Goal: Transaction & Acquisition: Obtain resource

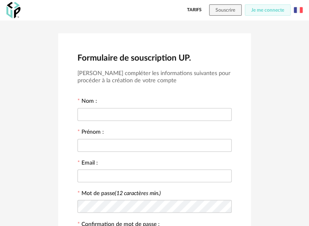
type input "*"
type input "******"
click at [155, 139] on input "text" at bounding box center [154, 145] width 154 height 13
type input "**********"
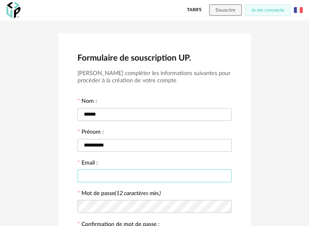
click at [149, 171] on input "text" at bounding box center [154, 175] width 154 height 13
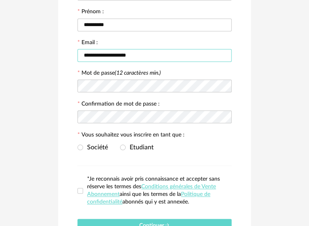
type input "**********"
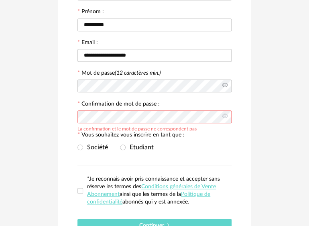
click at [226, 84] on icon at bounding box center [224, 86] width 10 height 16
click at [223, 116] on icon at bounding box center [224, 117] width 10 height 16
click at [124, 145] on span at bounding box center [123, 147] width 6 height 6
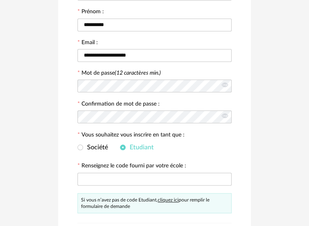
scroll to position [201, 0]
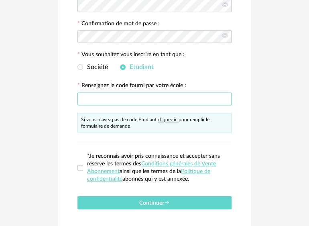
click at [134, 97] on input "text" at bounding box center [154, 98] width 154 height 13
click at [157, 98] on input "text" at bounding box center [154, 98] width 154 height 13
click at [76, 168] on div "**********" at bounding box center [154, 31] width 193 height 396
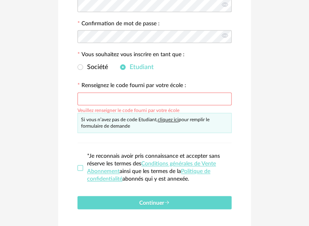
click at [81, 166] on span at bounding box center [80, 168] width 6 height 6
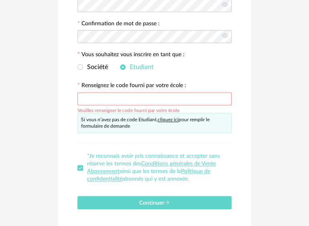
click at [146, 102] on input "text" at bounding box center [154, 98] width 154 height 13
click at [142, 66] on span "Etudiant" at bounding box center [140, 67] width 28 height 6
drag, startPoint x: 128, startPoint y: 67, endPoint x: 118, endPoint y: 66, distance: 10.5
click at [128, 67] on span "Etudiant" at bounding box center [140, 67] width 28 height 6
click at [95, 66] on span "Société" at bounding box center [95, 67] width 25 height 6
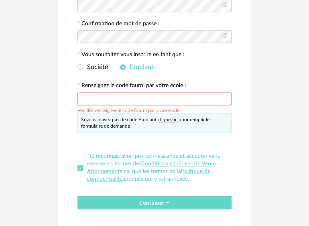
scroll to position [175, 0]
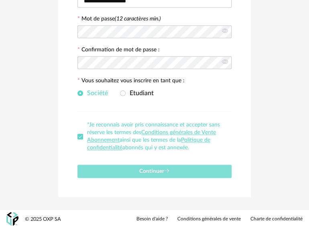
click at [146, 170] on span "Continuer" at bounding box center [154, 171] width 30 height 6
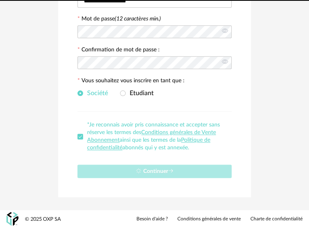
scroll to position [0, 0]
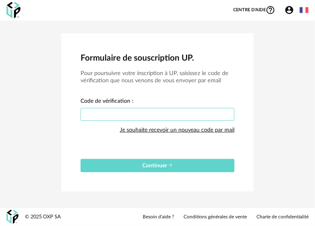
click at [151, 112] on input "text" at bounding box center [158, 114] width 154 height 13
type input "****"
click at [160, 172] on div "Formulaire de souscription UP. Pour poursuivre votre inscription à UP, saisisse…" at bounding box center [157, 112] width 193 height 158
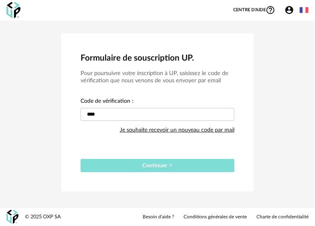
click at [164, 165] on span "Continuer" at bounding box center [157, 166] width 30 height 6
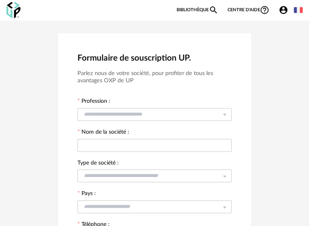
click at [299, 10] on img at bounding box center [298, 10] width 9 height 9
click at [285, 32] on li "English" at bounding box center [277, 31] width 45 height 14
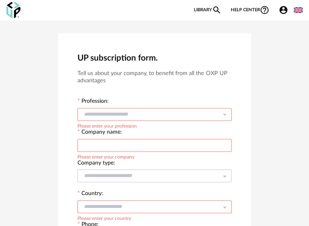
click at [132, 112] on input "text" at bounding box center [154, 114] width 154 height 13
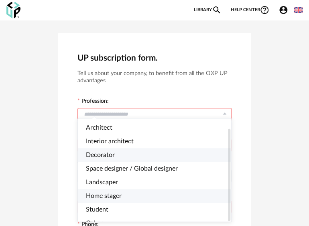
scroll to position [40, 0]
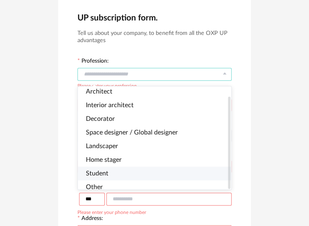
click at [108, 166] on li "Student" at bounding box center [158, 173] width 160 height 14
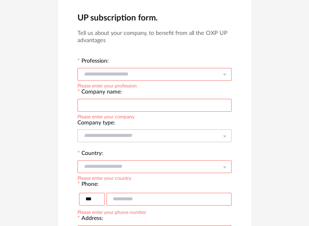
click at [122, 107] on input "text" at bounding box center [154, 105] width 154 height 13
type input "***"
click at [106, 142] on div at bounding box center [154, 135] width 154 height 16
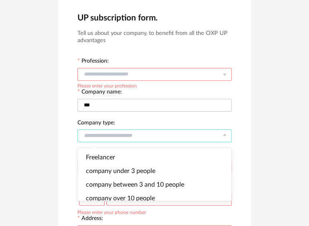
click at [140, 77] on input "text" at bounding box center [154, 74] width 154 height 13
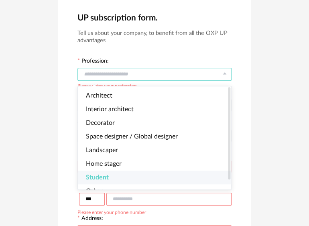
click at [102, 174] on li "Student" at bounding box center [158, 178] width 160 height 14
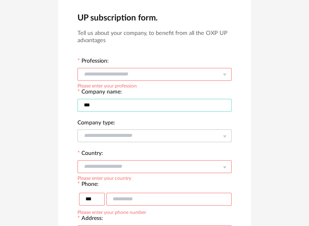
click at [111, 108] on input "***" at bounding box center [154, 105] width 154 height 13
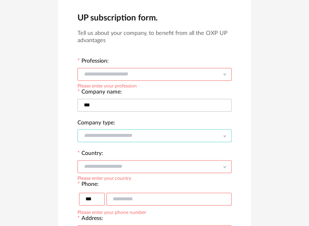
click at [106, 131] on input "text" at bounding box center [154, 135] width 154 height 13
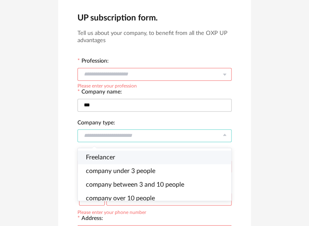
click at [121, 158] on li "Freelancer" at bounding box center [158, 157] width 160 height 14
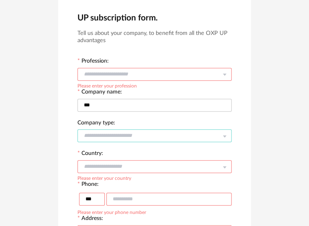
scroll to position [80, 0]
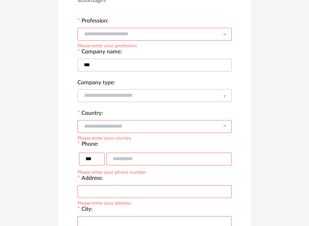
click at [116, 121] on input "text" at bounding box center [154, 126] width 154 height 13
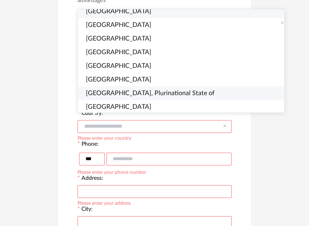
scroll to position [361, 0]
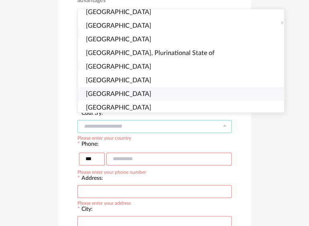
click at [114, 87] on li "Brazil" at bounding box center [184, 94] width 213 height 14
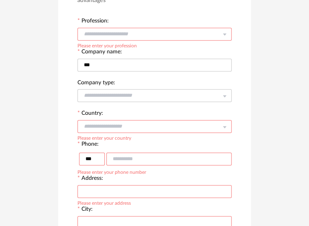
click at [127, 156] on input "text" at bounding box center [168, 158] width 125 height 13
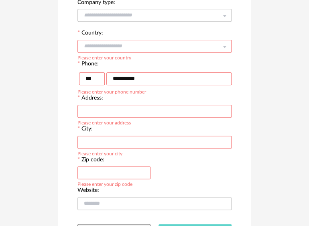
scroll to position [201, 0]
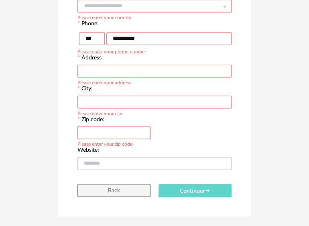
click at [112, 103] on input "text" at bounding box center [154, 101] width 154 height 13
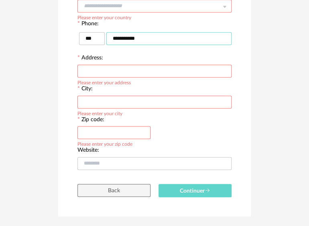
click at [146, 39] on input "**********" at bounding box center [168, 38] width 125 height 13
type input "**********"
click at [135, 71] on input "text" at bounding box center [154, 71] width 154 height 13
type input "*"
type input "********"
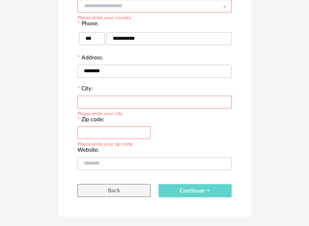
click at [135, 99] on input "text" at bounding box center [154, 101] width 154 height 13
type input "********"
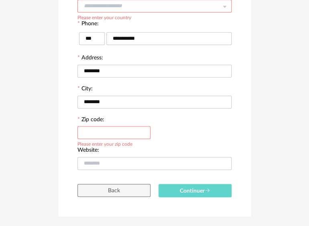
click at [124, 133] on input "text" at bounding box center [113, 132] width 73 height 13
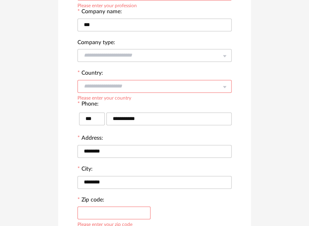
scroll to position [221, 0]
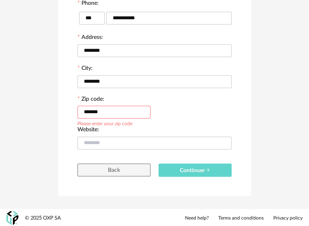
type input "*******"
click at [193, 109] on div "Zip code: ******* Please enter your zip code" at bounding box center [154, 110] width 162 height 31
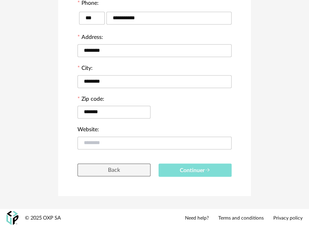
click at [197, 171] on span "Continuer" at bounding box center [195, 170] width 30 height 6
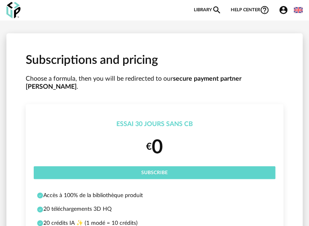
scroll to position [80, 0]
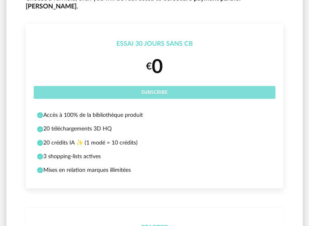
click at [167, 90] on span "Subscribe" at bounding box center [154, 92] width 26 height 5
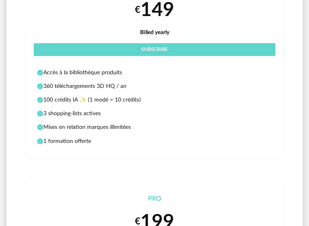
scroll to position [441, 0]
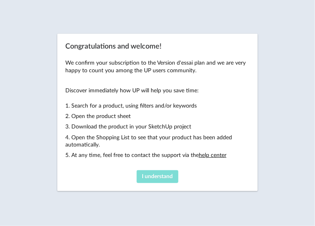
click at [154, 174] on span "I understand" at bounding box center [157, 177] width 31 height 6
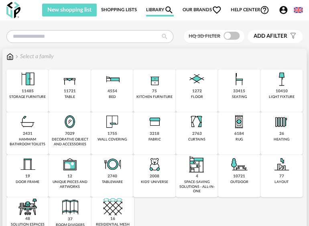
click at [159, 95] on div "kitchen furniture" at bounding box center [154, 97] width 36 height 4
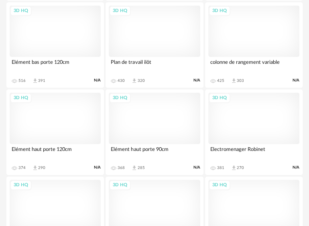
scroll to position [1404, 0]
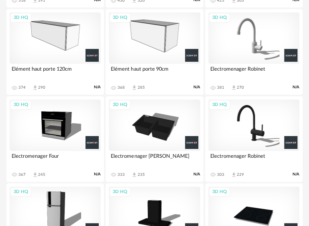
click at [58, 126] on div "3D HQ" at bounding box center [55, 124] width 91 height 51
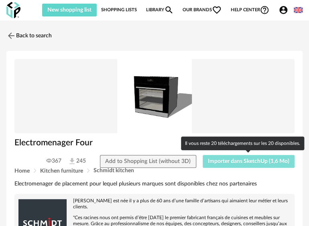
click at [256, 162] on span "Importer dans SketchUp (1,6 Mo)" at bounding box center [248, 161] width 81 height 6
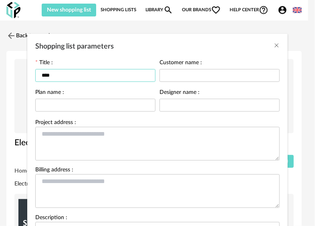
click at [92, 72] on input "****" at bounding box center [95, 75] width 120 height 13
click at [104, 77] on input "****" at bounding box center [95, 75] width 120 height 13
click at [274, 46] on icon "Close" at bounding box center [277, 45] width 6 height 6
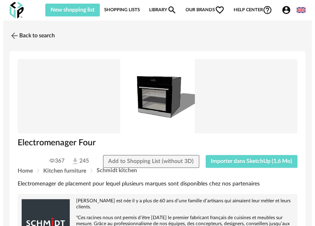
scroll to position [80, 0]
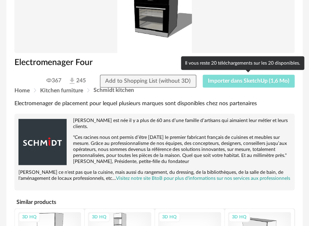
click at [258, 83] on span "Importer dans SketchUp (1,6 Mo)" at bounding box center [248, 81] width 81 height 6
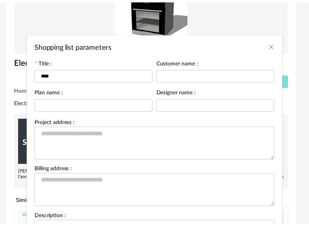
scroll to position [94, 0]
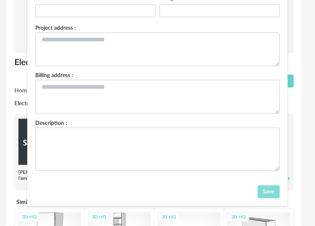
click at [270, 191] on span "Save" at bounding box center [269, 192] width 12 height 6
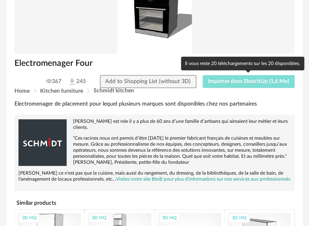
click at [250, 81] on span "Importer dans SketchUp (1,6 Mo)" at bounding box center [248, 82] width 81 height 6
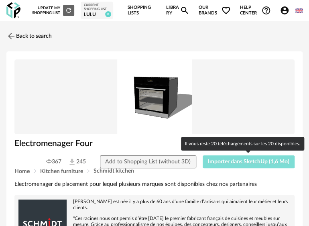
click at [260, 155] on button "Importer dans SketchUp (1,6 Mo)" at bounding box center [249, 161] width 92 height 13
click at [236, 162] on span "Remplacer la sheepbox (1,6 Mo)" at bounding box center [250, 162] width 78 height 6
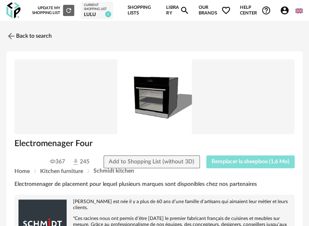
scroll to position [80, 0]
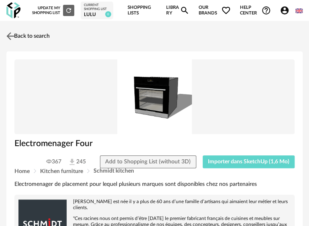
click at [21, 36] on link "Back to search" at bounding box center [26, 36] width 45 height 18
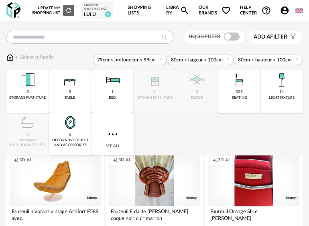
click at [279, 35] on span "Add a filter" at bounding box center [271, 37] width 34 height 7
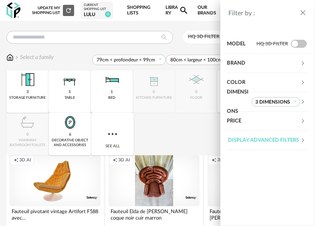
click at [285, 60] on div "Brand" at bounding box center [263, 63] width 73 height 19
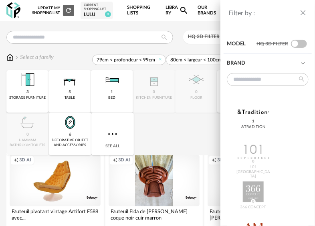
click at [285, 60] on div "Brand" at bounding box center [263, 63] width 73 height 19
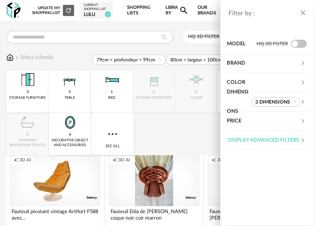
click at [193, 133] on div "Filter by : Model HQ 3D filter Brand &tradition 1 101 Copenhagen 0 366 Concept …" at bounding box center [157, 113] width 315 height 226
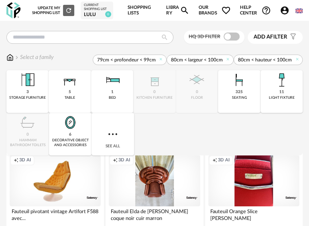
click at [266, 42] on button "Add a filter s Filter icon" at bounding box center [275, 37] width 55 height 13
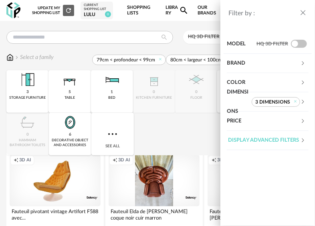
click at [300, 120] on div "Price" at bounding box center [263, 121] width 73 height 19
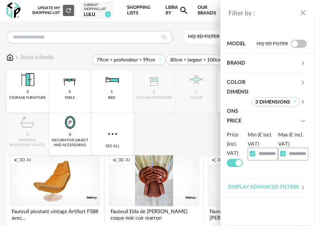
click at [281, 122] on div "Price" at bounding box center [263, 121] width 73 height 19
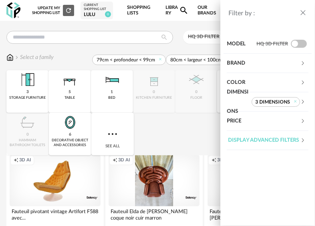
click at [281, 122] on div "Price" at bounding box center [263, 121] width 73 height 19
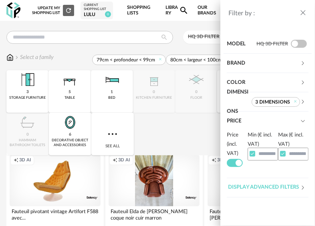
click at [238, 162] on span at bounding box center [235, 163] width 16 height 8
click at [257, 136] on label "Min (€ excl. VAT)" at bounding box center [261, 139] width 26 height 14
click at [259, 134] on label "Min (€ excl. VAT)" at bounding box center [261, 139] width 26 height 14
click at [270, 132] on label "Min (€ excl. VAT)" at bounding box center [261, 139] width 26 height 14
click at [257, 154] on input "text" at bounding box center [263, 154] width 30 height 12
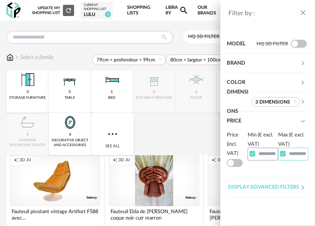
click at [300, 151] on input "text" at bounding box center [293, 154] width 30 height 12
type input "*"
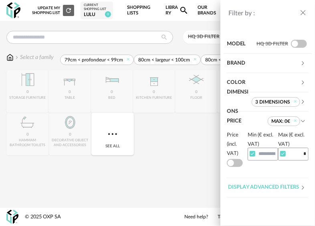
click at [188, 148] on div "Filter by : Model HQ 3D filter Brand &tradition 0 101 Copenhagen 0 366 Concept …" at bounding box center [157, 113] width 315 height 226
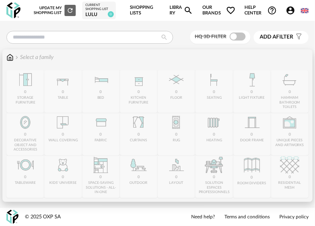
click at [74, 132] on div "Close icon 0 storage furniture 0 table 0 bed 0 kitchen furniture 0 floor 0 seat…" at bounding box center [157, 134] width 302 height 128
click at [76, 131] on div "Close icon 0 storage furniture 0 table 0 bed 0 kitchen furniture 0 floor 0 seat…" at bounding box center [157, 134] width 302 height 128
click at [11, 58] on img at bounding box center [9, 57] width 7 height 8
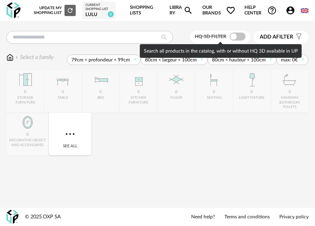
click at [283, 34] on span "Add a filter" at bounding box center [277, 37] width 34 height 7
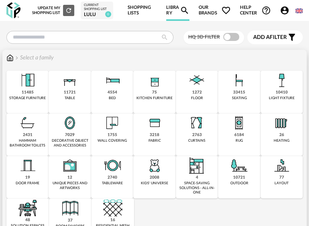
click at [142, 89] on div "75 kitchen furniture" at bounding box center [154, 92] width 42 height 43
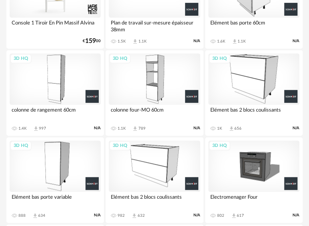
scroll to position [883, 0]
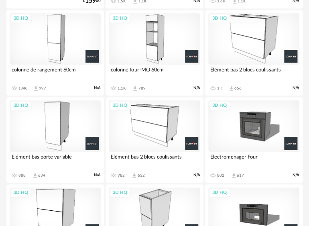
click at [271, 137] on div "3D HQ" at bounding box center [253, 125] width 91 height 51
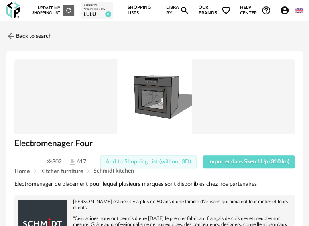
click at [168, 160] on span "Add to Shopping List (without 3D)" at bounding box center [148, 162] width 85 height 6
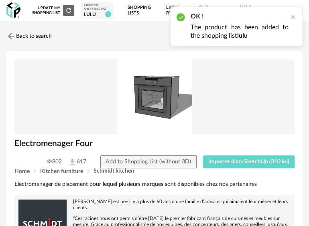
click at [257, 22] on div "OK ! The product has been added to the shopping list lulu" at bounding box center [240, 26] width 98 height 28
click at [250, 35] on p "The product has been added to the shopping list lulu" at bounding box center [240, 31] width 98 height 17
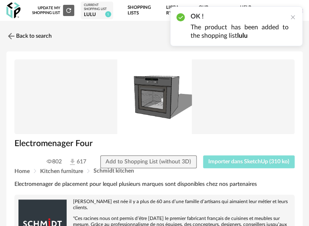
click at [248, 164] on span "Importer dans SketchUp (310 ko)" at bounding box center [248, 162] width 81 height 6
